Goal: Task Accomplishment & Management: Use online tool/utility

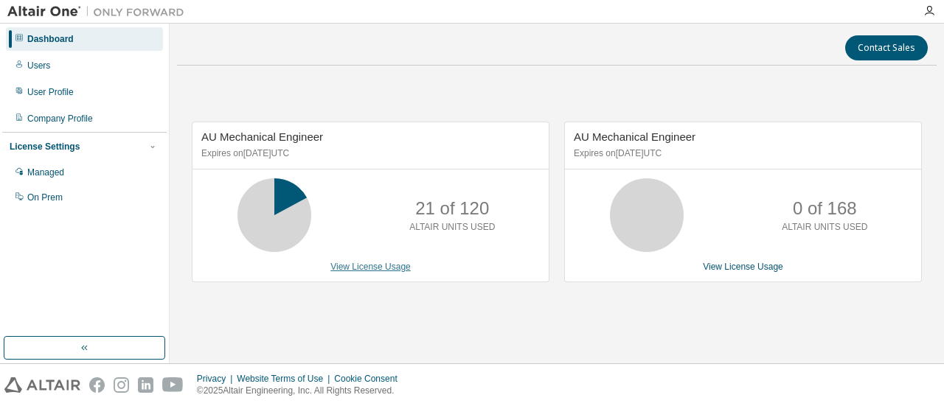
click at [364, 267] on link "View License Usage" at bounding box center [370, 267] width 80 height 10
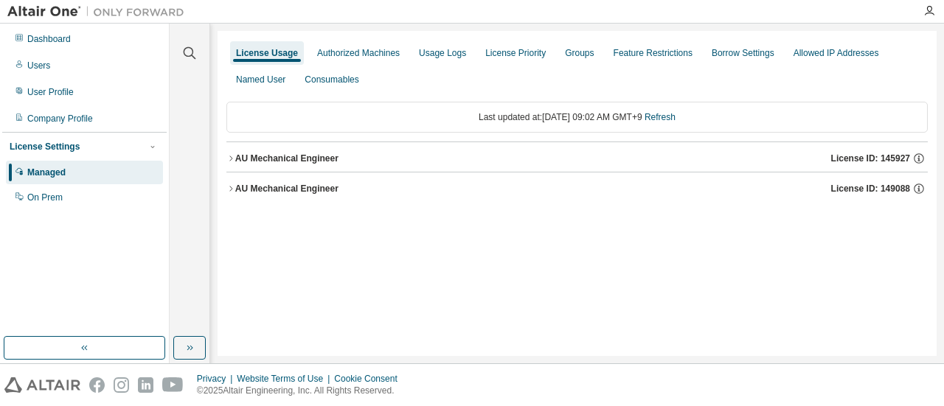
click at [232, 161] on icon "button" at bounding box center [230, 158] width 9 height 9
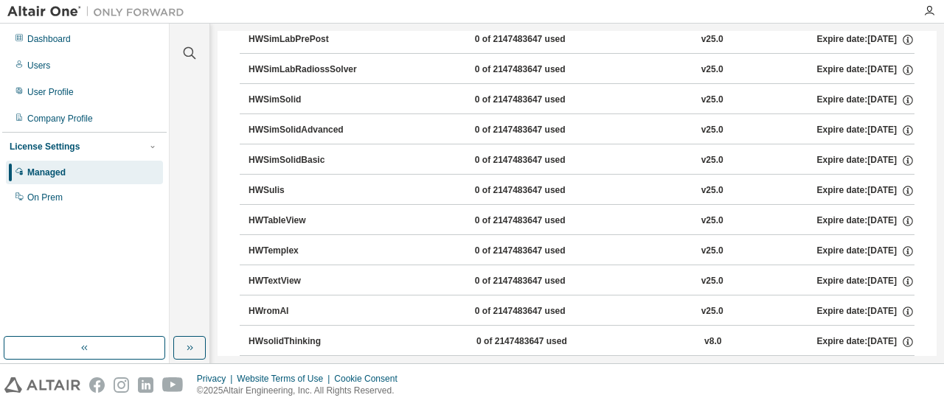
scroll to position [10129, 0]
click at [227, 403] on icon "button" at bounding box center [230, 407] width 9 height 9
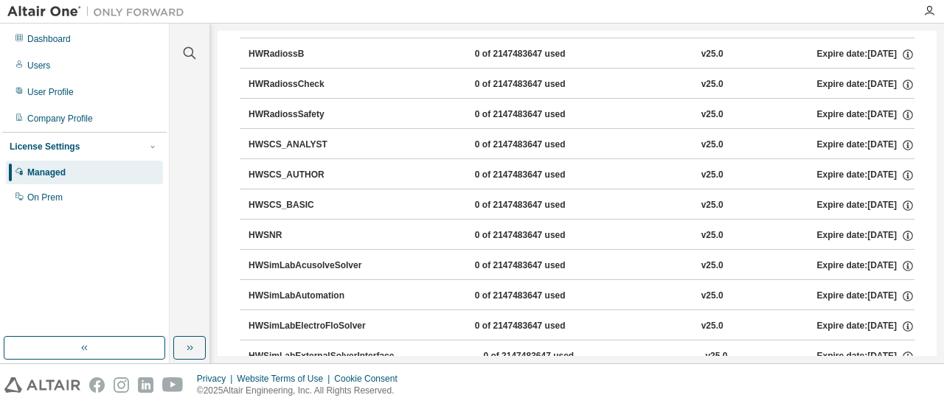
scroll to position [16177, 0]
